Goal: Information Seeking & Learning: Learn about a topic

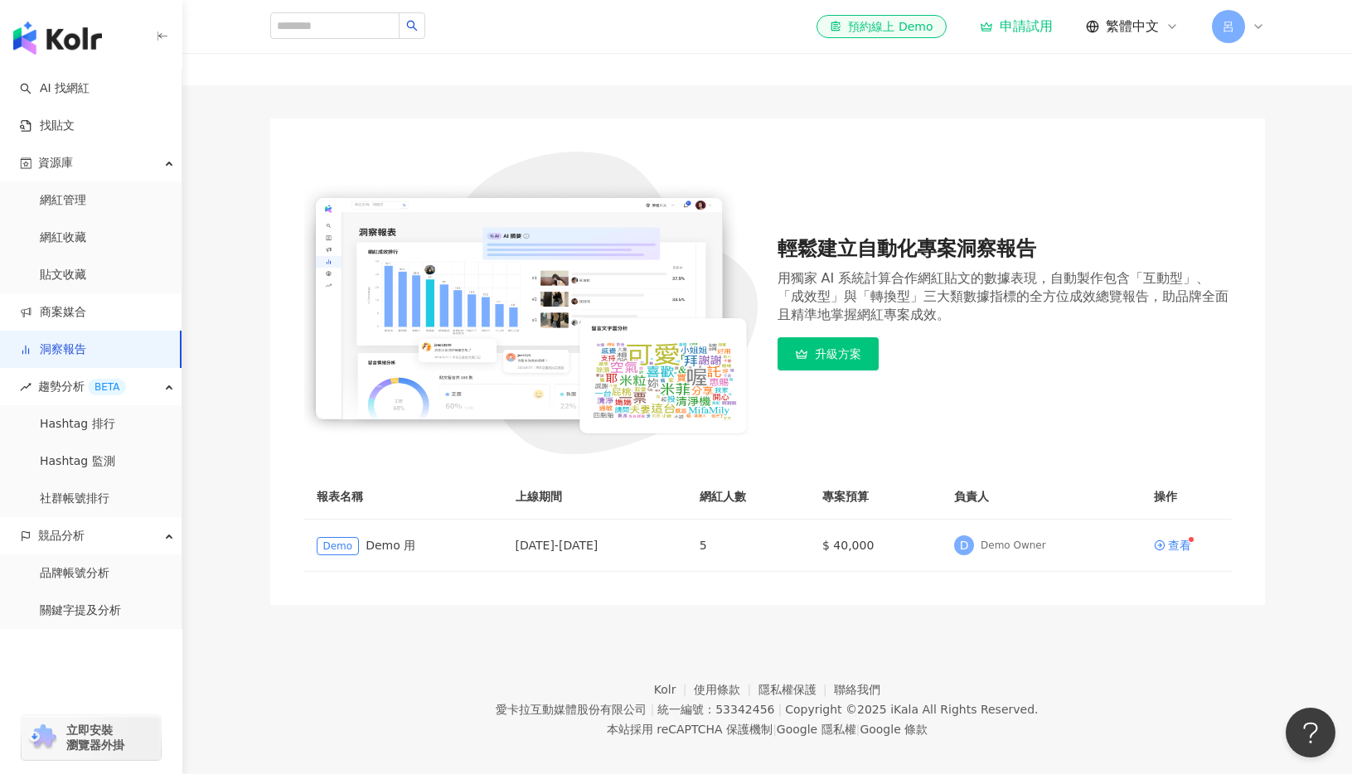
scroll to position [84, 0]
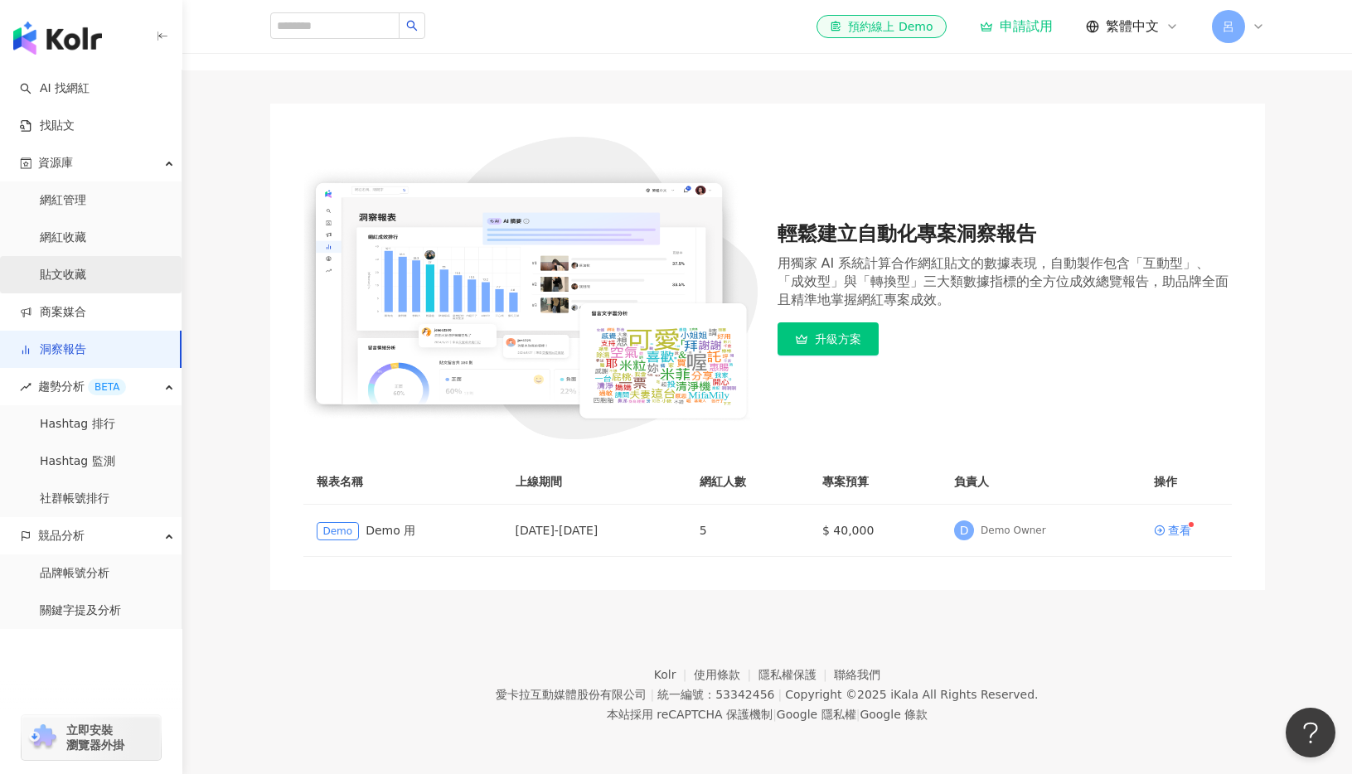
click at [52, 273] on link "貼文收藏" at bounding box center [63, 275] width 46 height 17
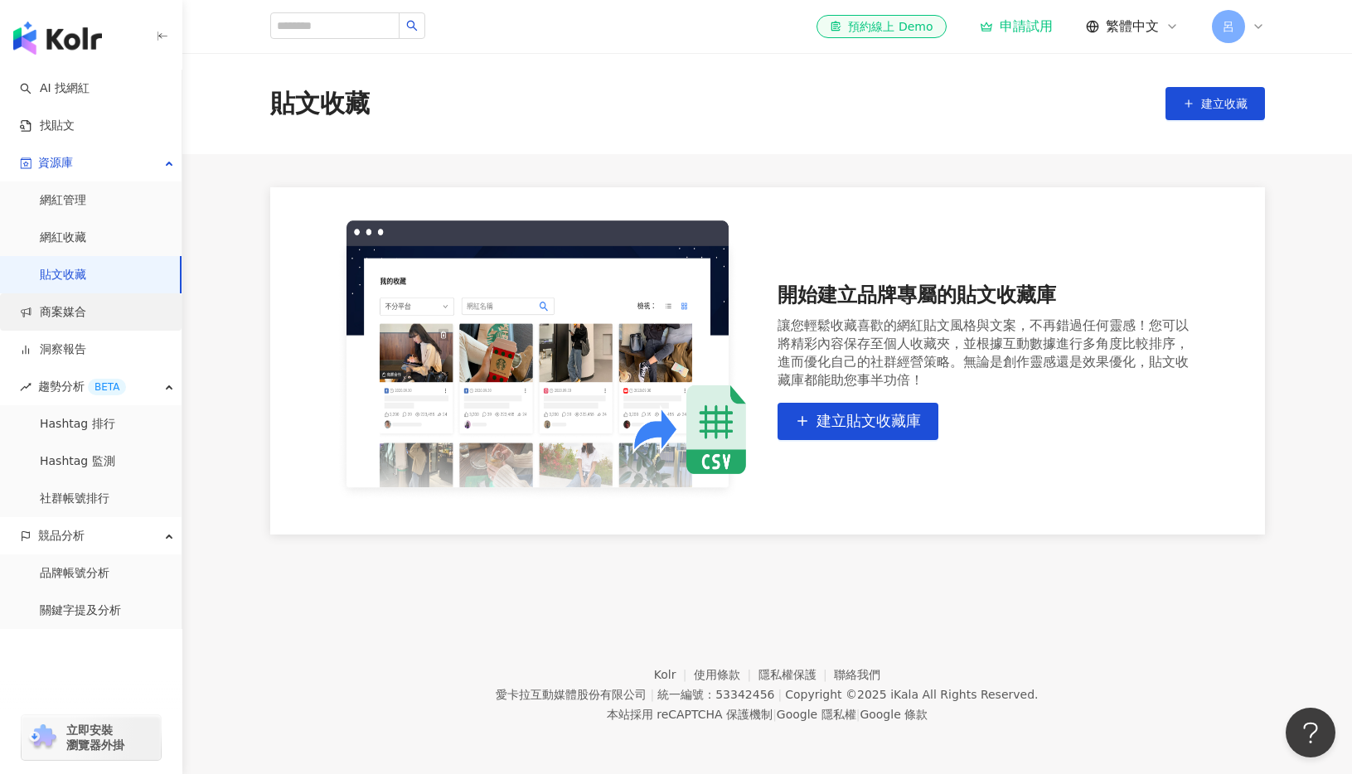
click at [65, 321] on link "商案媒合" at bounding box center [53, 312] width 66 height 17
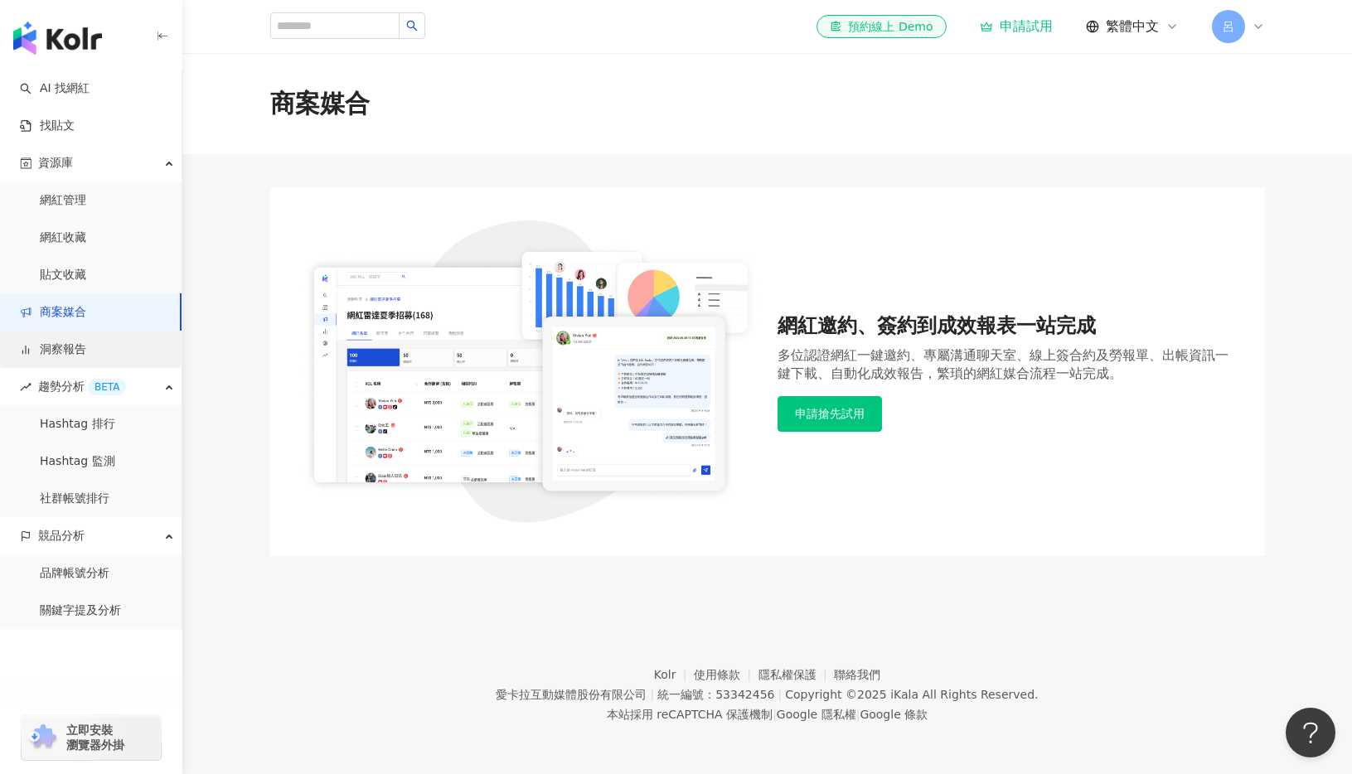
drag, startPoint x: 60, startPoint y: 338, endPoint x: 60, endPoint y: 347, distance: 9.2
click at [60, 341] on link "洞察報告" at bounding box center [53, 349] width 66 height 17
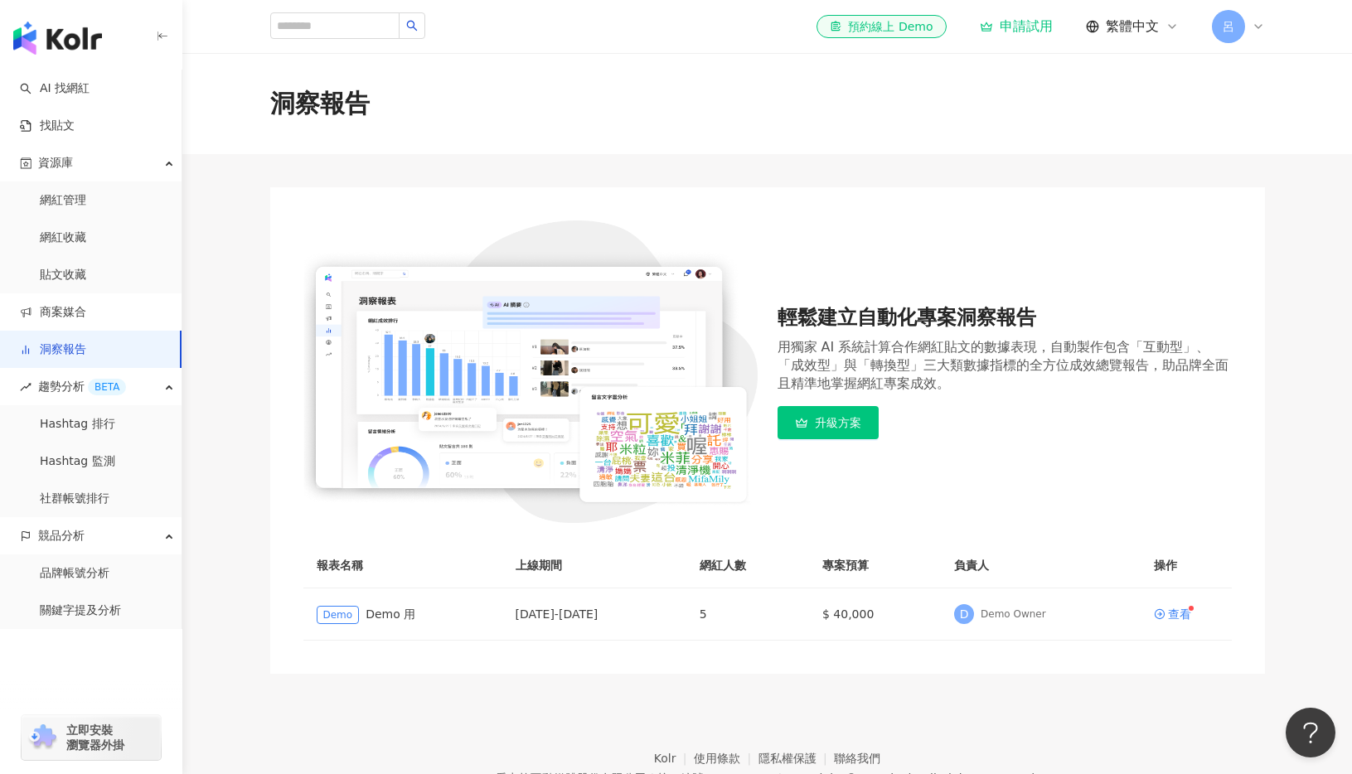
click at [60, 348] on link "洞察報告" at bounding box center [53, 349] width 66 height 17
click at [64, 394] on span "趨勢分析 BETA" at bounding box center [82, 386] width 88 height 37
click at [63, 389] on span "趨勢分析 BETA" at bounding box center [82, 386] width 88 height 37
click at [81, 424] on link "Hashtag 排行" at bounding box center [77, 424] width 75 height 17
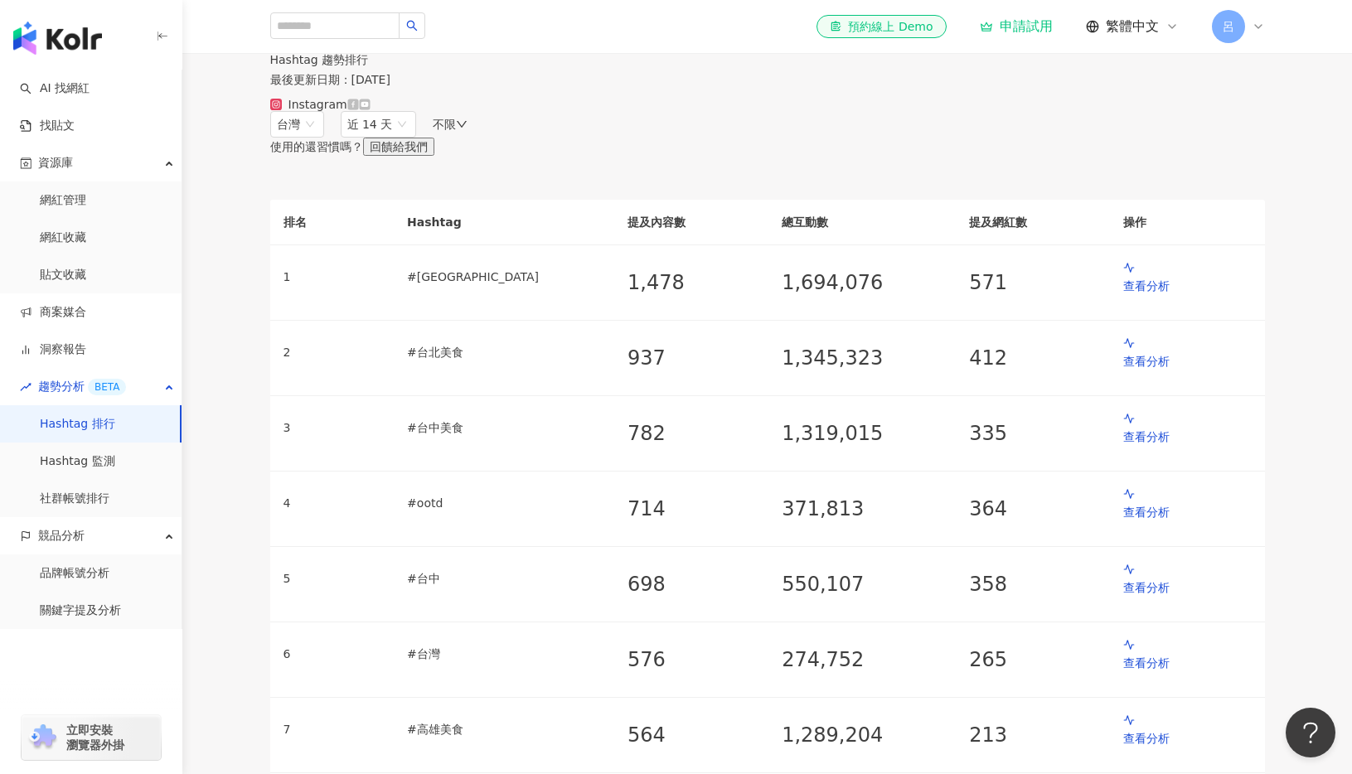
click at [358, 109] on icon at bounding box center [352, 104] width 11 height 11
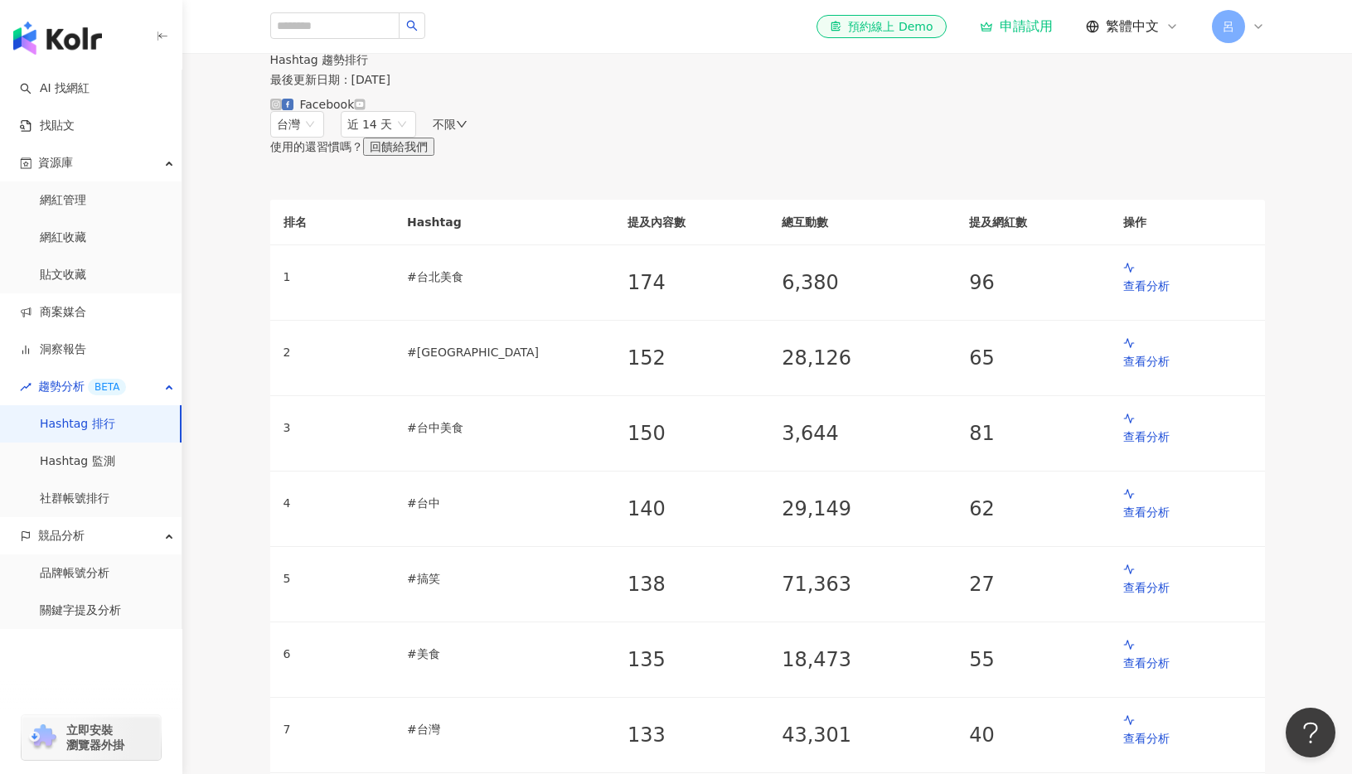
click at [282, 111] on div at bounding box center [276, 104] width 12 height 13
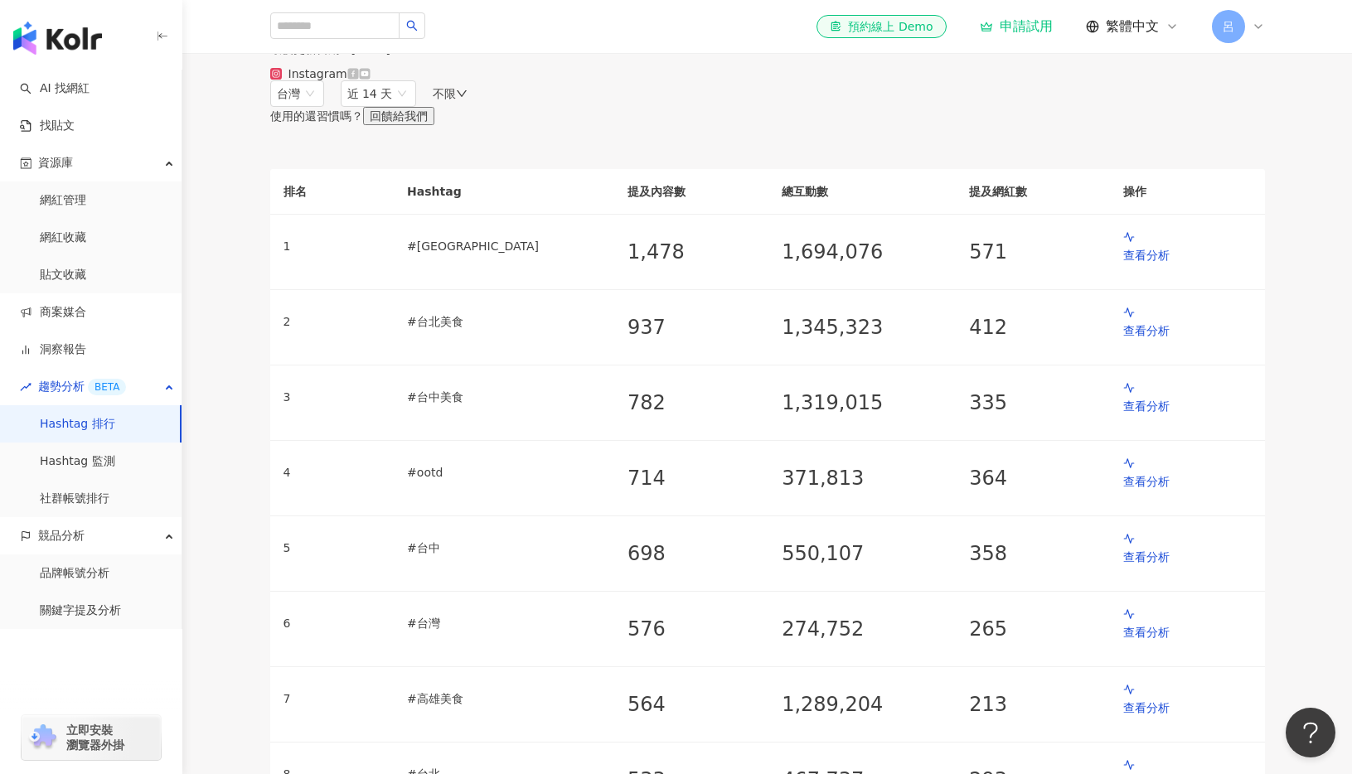
scroll to position [34, 0]
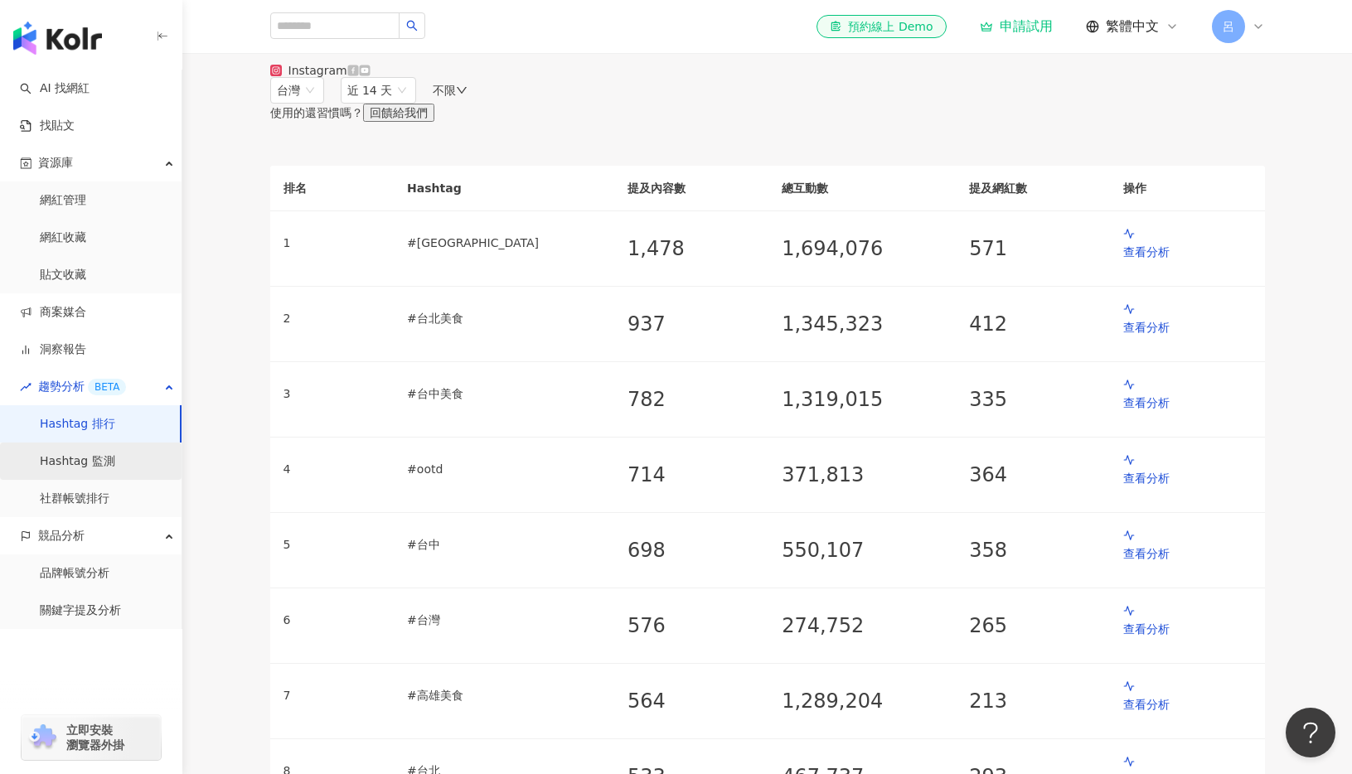
click at [76, 465] on link "Hashtag 監測" at bounding box center [77, 461] width 75 height 17
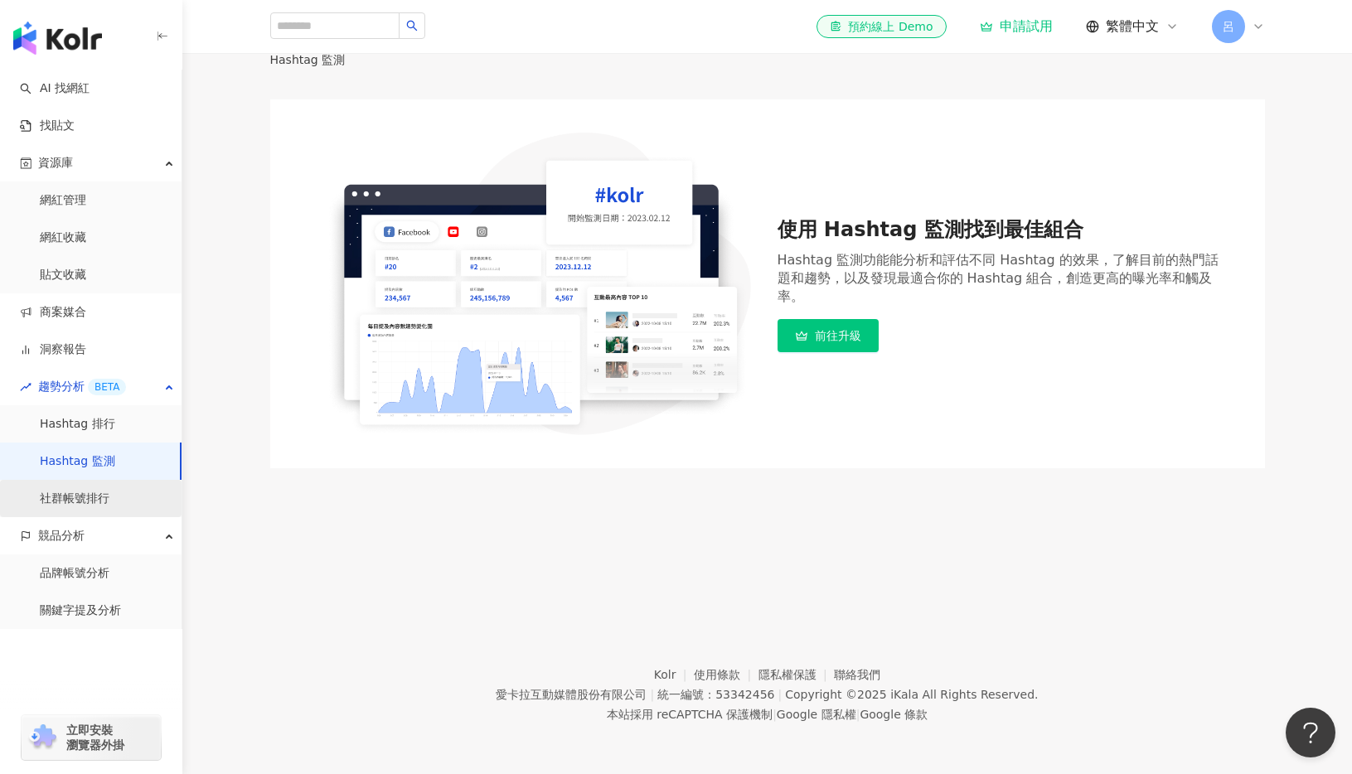
click at [85, 494] on link "社群帳號排行" at bounding box center [75, 499] width 70 height 17
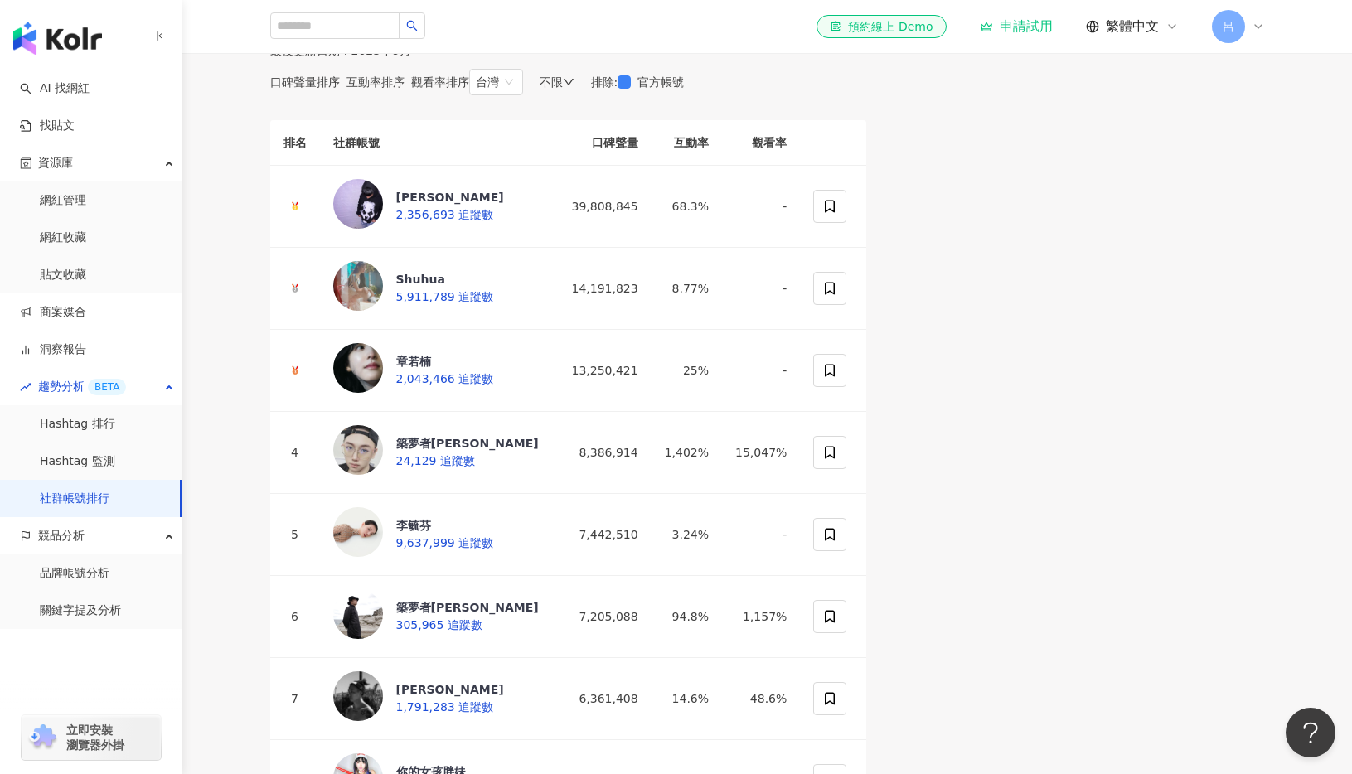
scroll to position [28, 0]
click at [75, 572] on link "品牌帳號分析" at bounding box center [75, 573] width 70 height 17
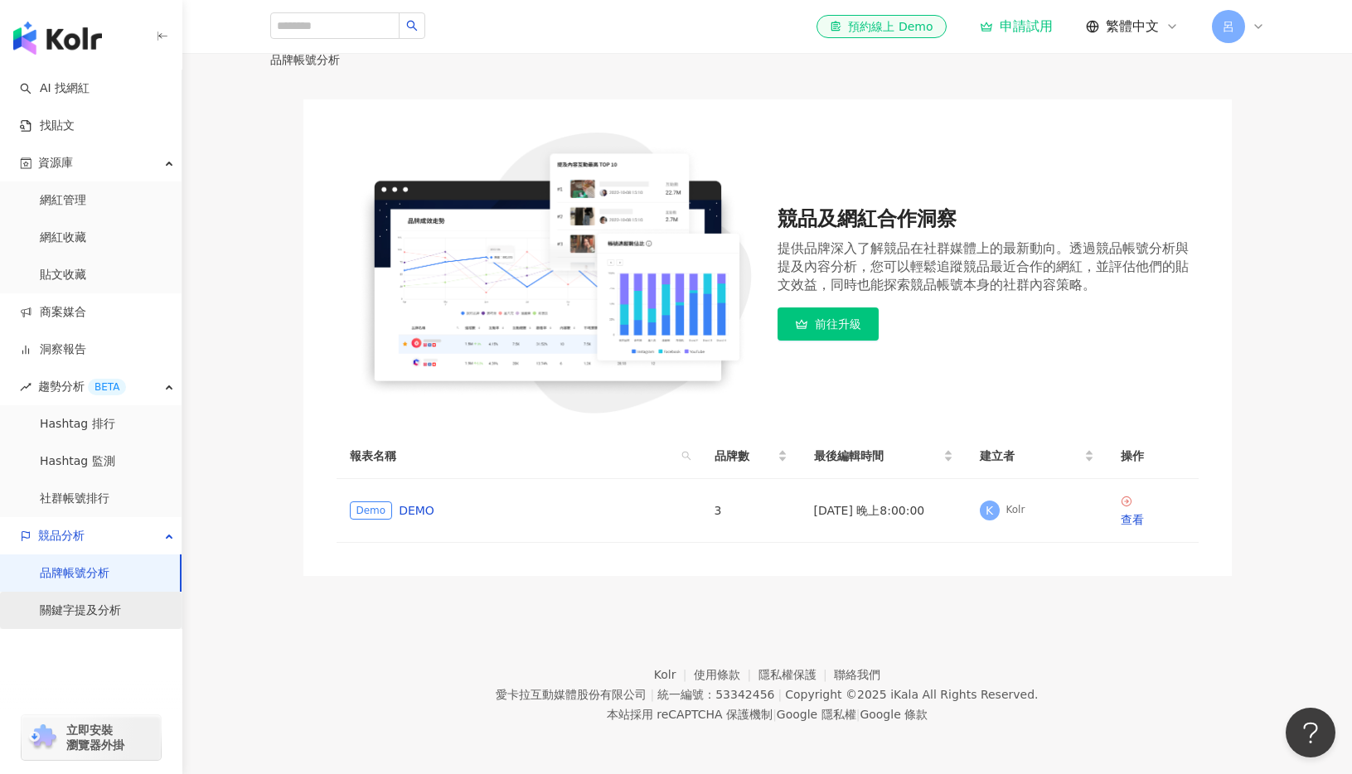
click at [73, 603] on link "關鍵字提及分析" at bounding box center [80, 611] width 81 height 17
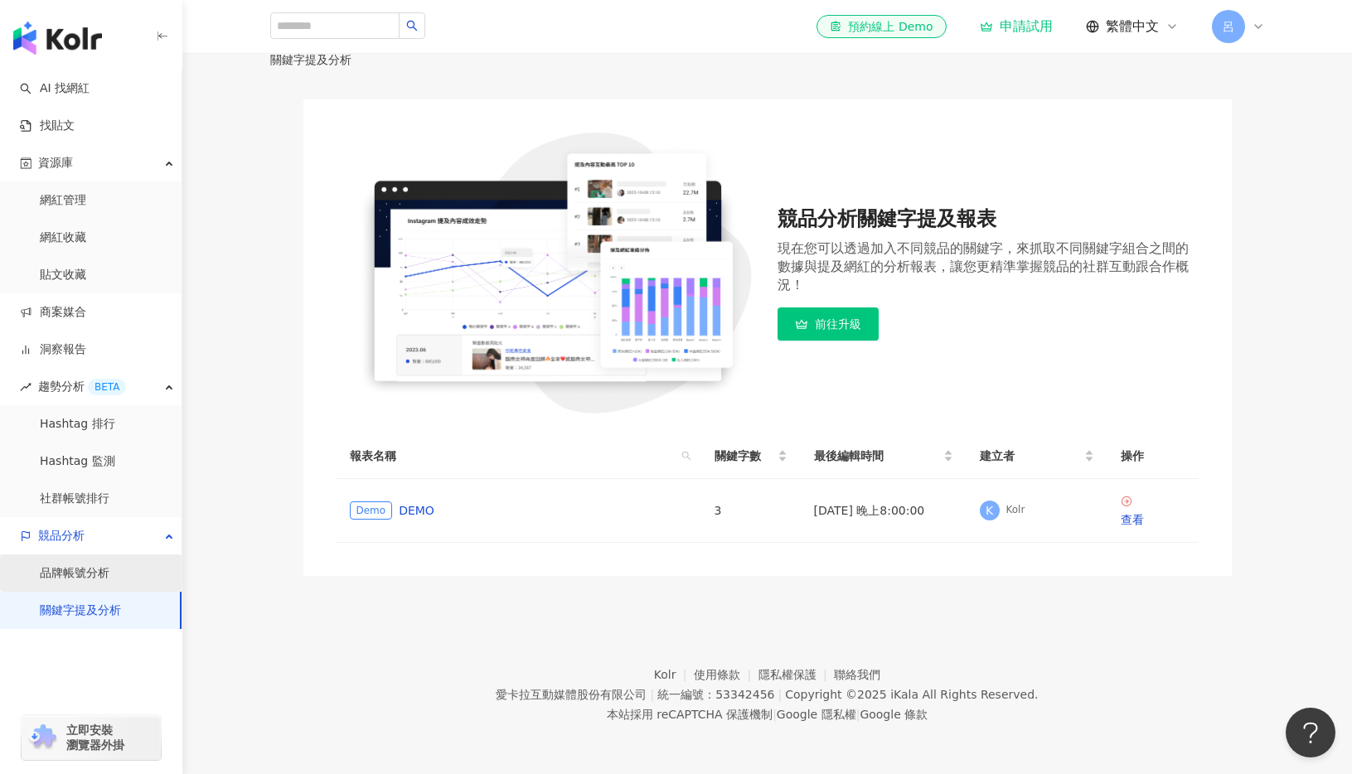
click at [67, 565] on link "品牌帳號分析" at bounding box center [75, 573] width 70 height 17
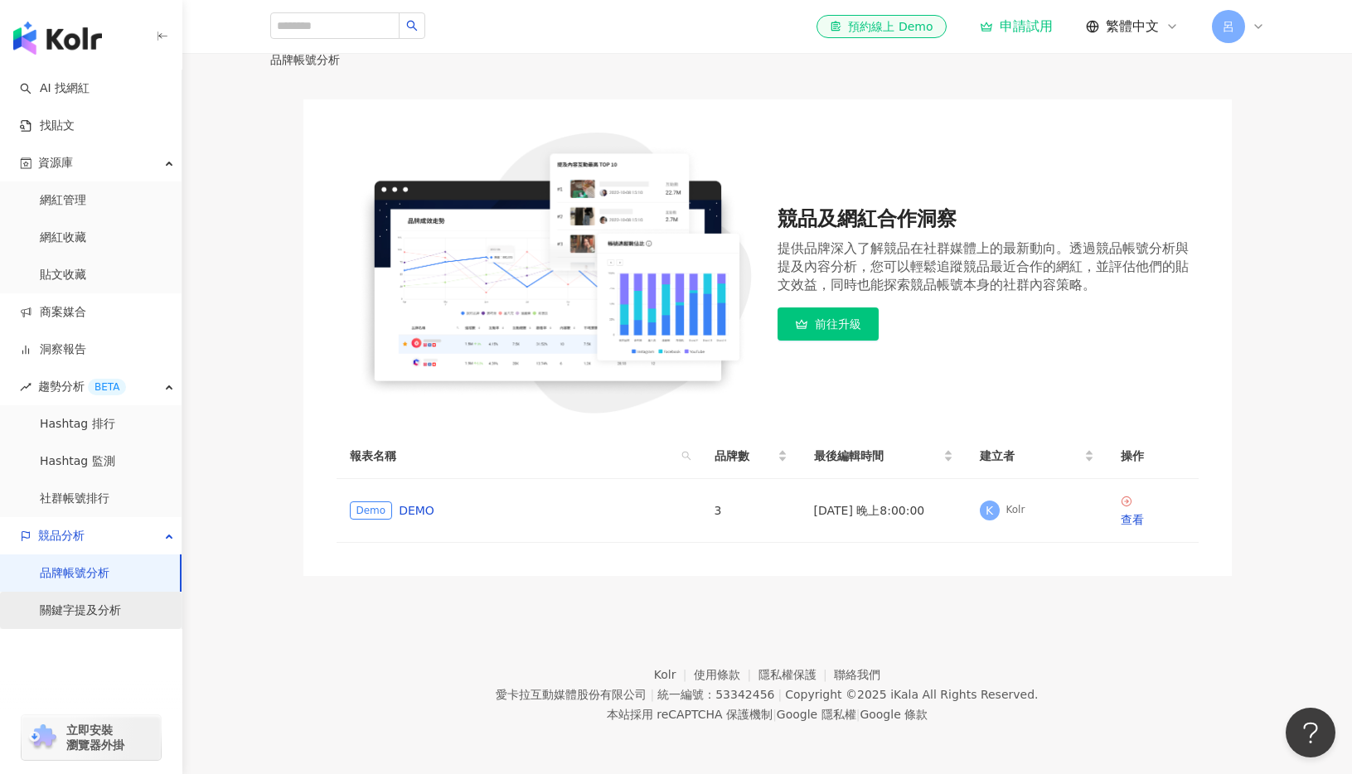
click at [71, 603] on link "關鍵字提及分析" at bounding box center [80, 611] width 81 height 17
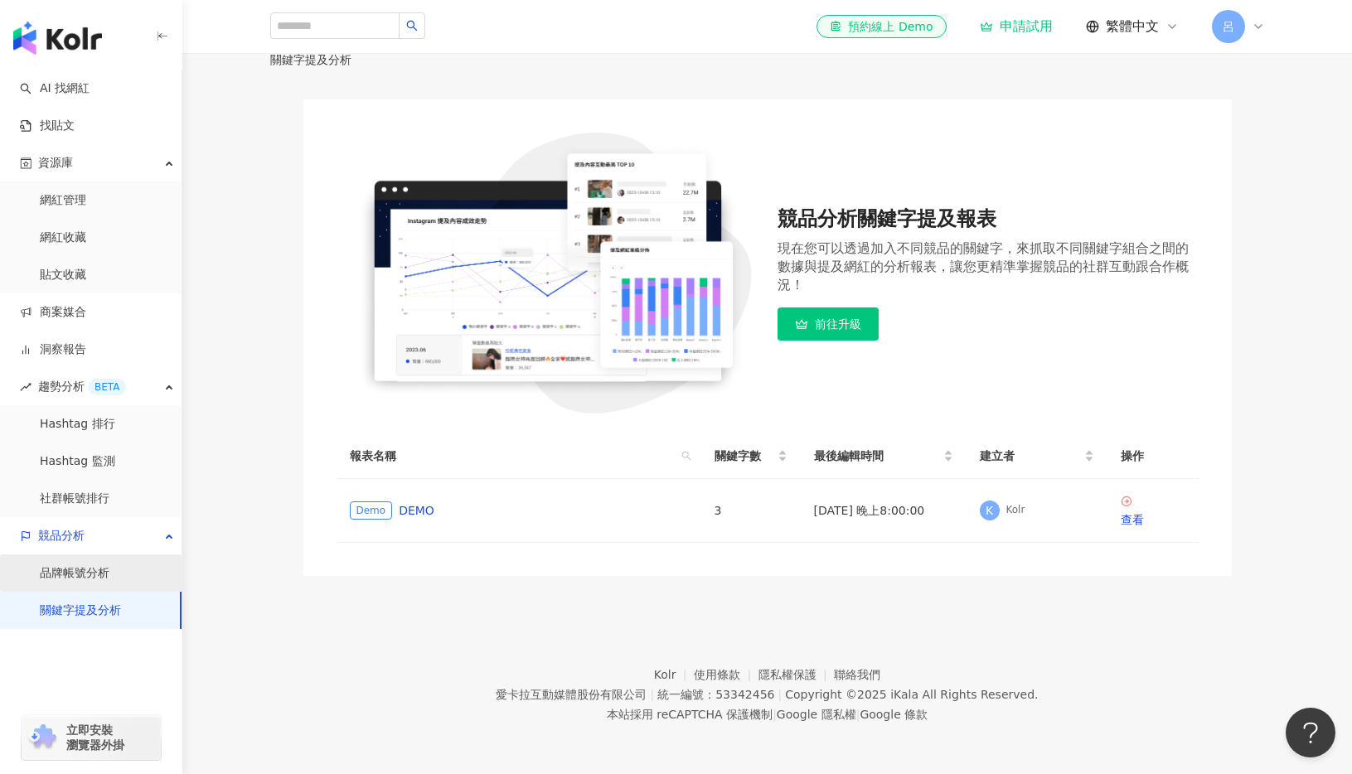
click at [89, 574] on link "品牌帳號分析" at bounding box center [75, 573] width 70 height 17
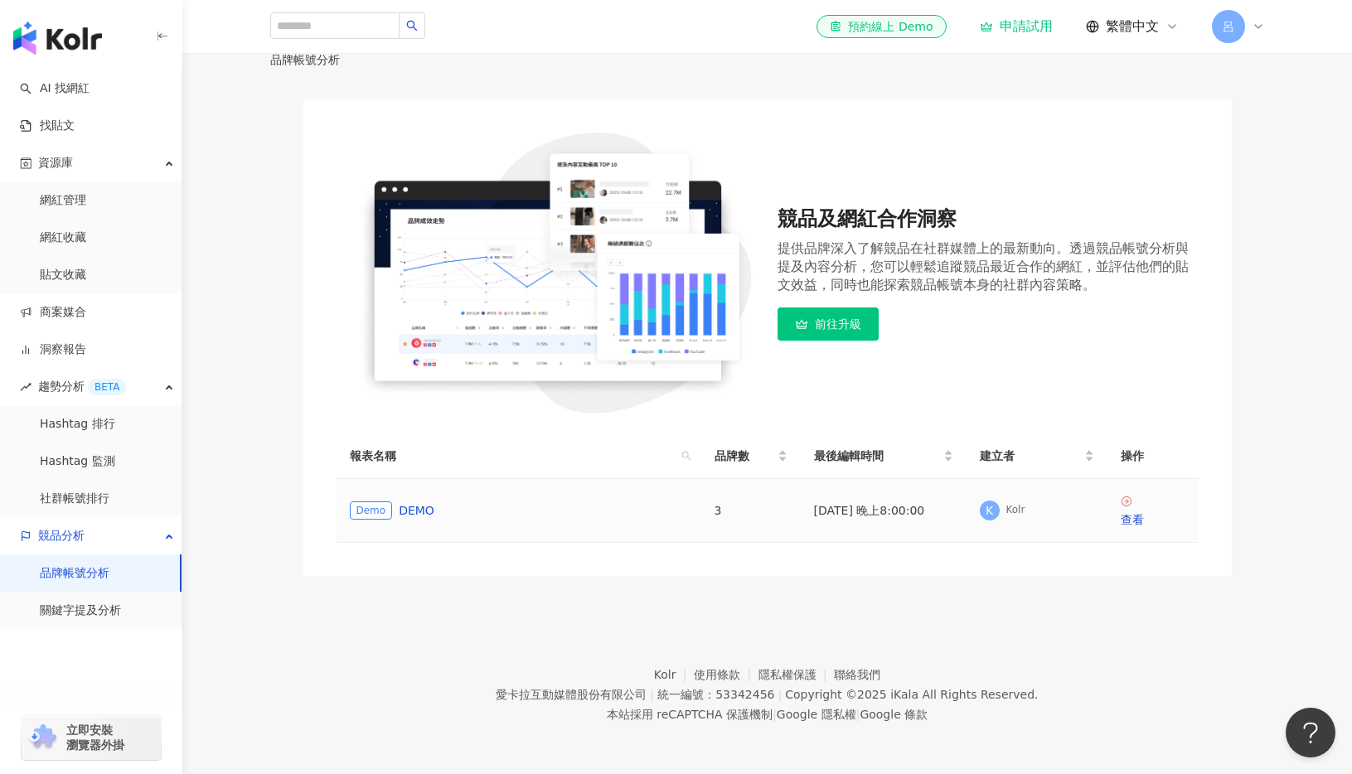
click at [401, 520] on div "Demo DEMO" at bounding box center [519, 510] width 338 height 18
click at [1182, 529] on div "查看" at bounding box center [1152, 520] width 65 height 18
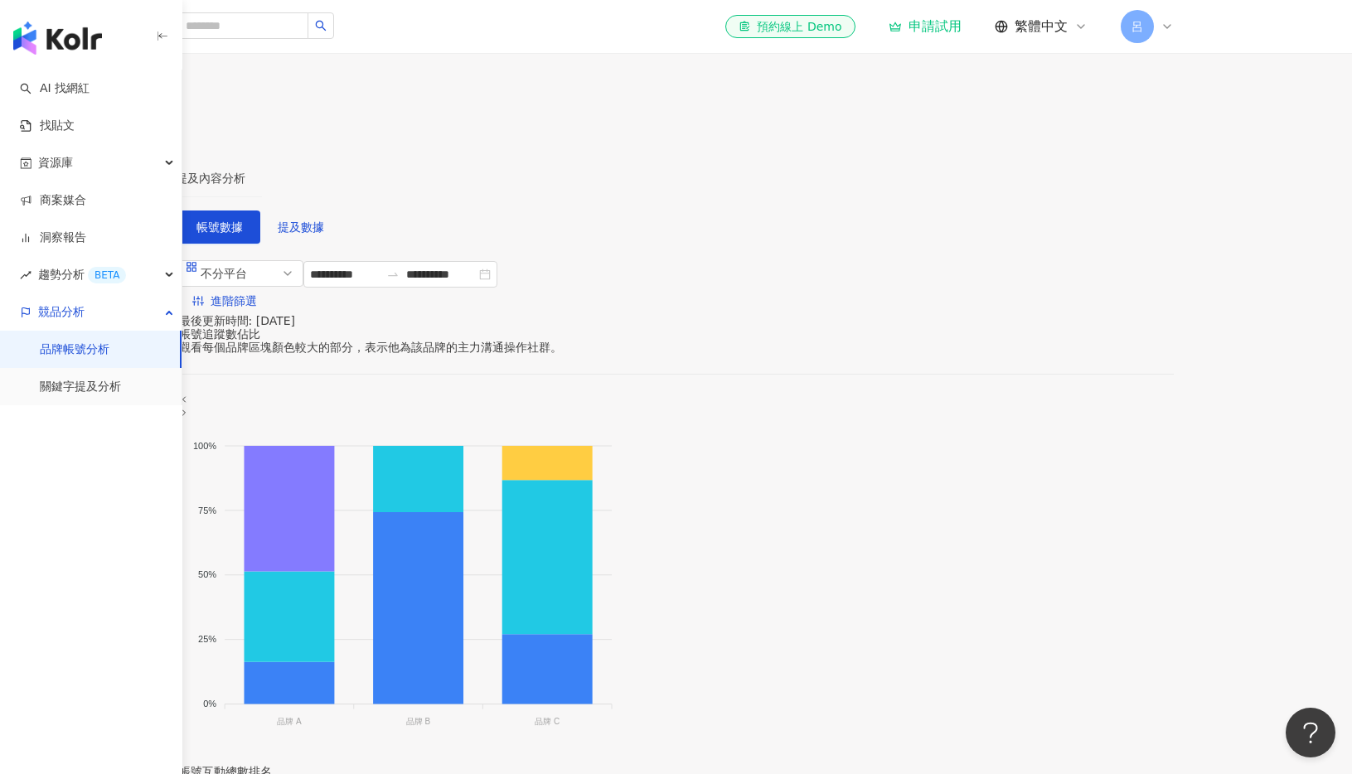
click at [143, 169] on div "帳號分析" at bounding box center [119, 178] width 46 height 18
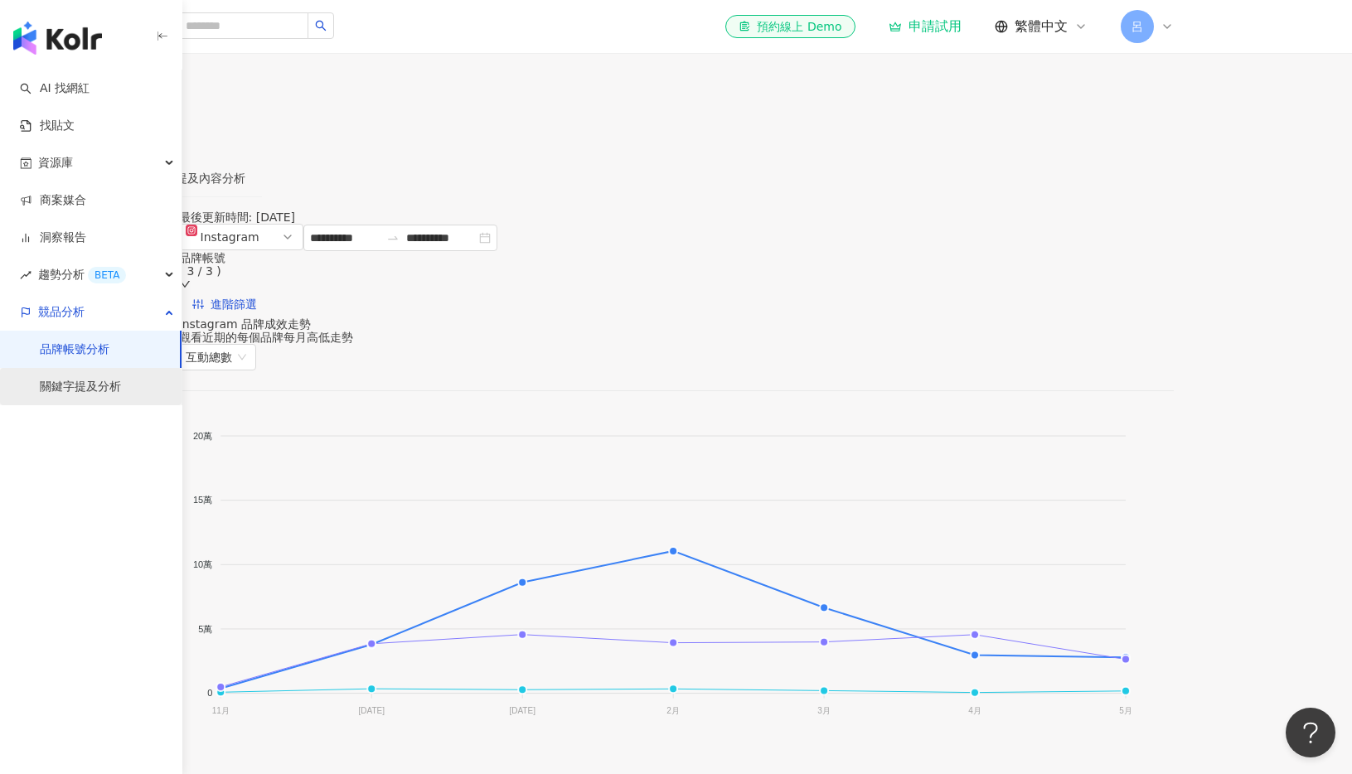
click at [98, 391] on link "關鍵字提及分析" at bounding box center [80, 387] width 81 height 17
